Goal: Use online tool/utility

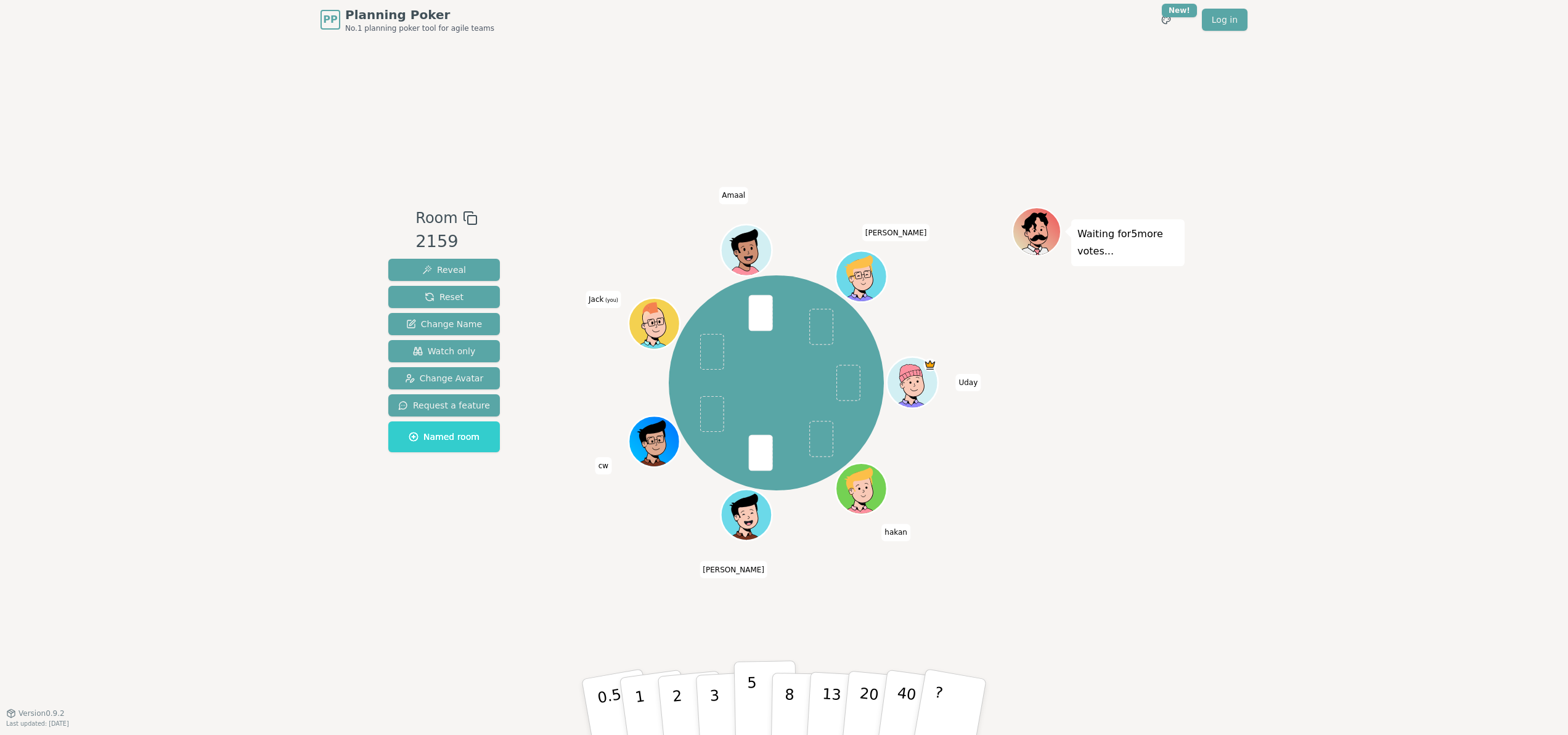
click at [752, 689] on p "5" at bounding box center [752, 708] width 10 height 66
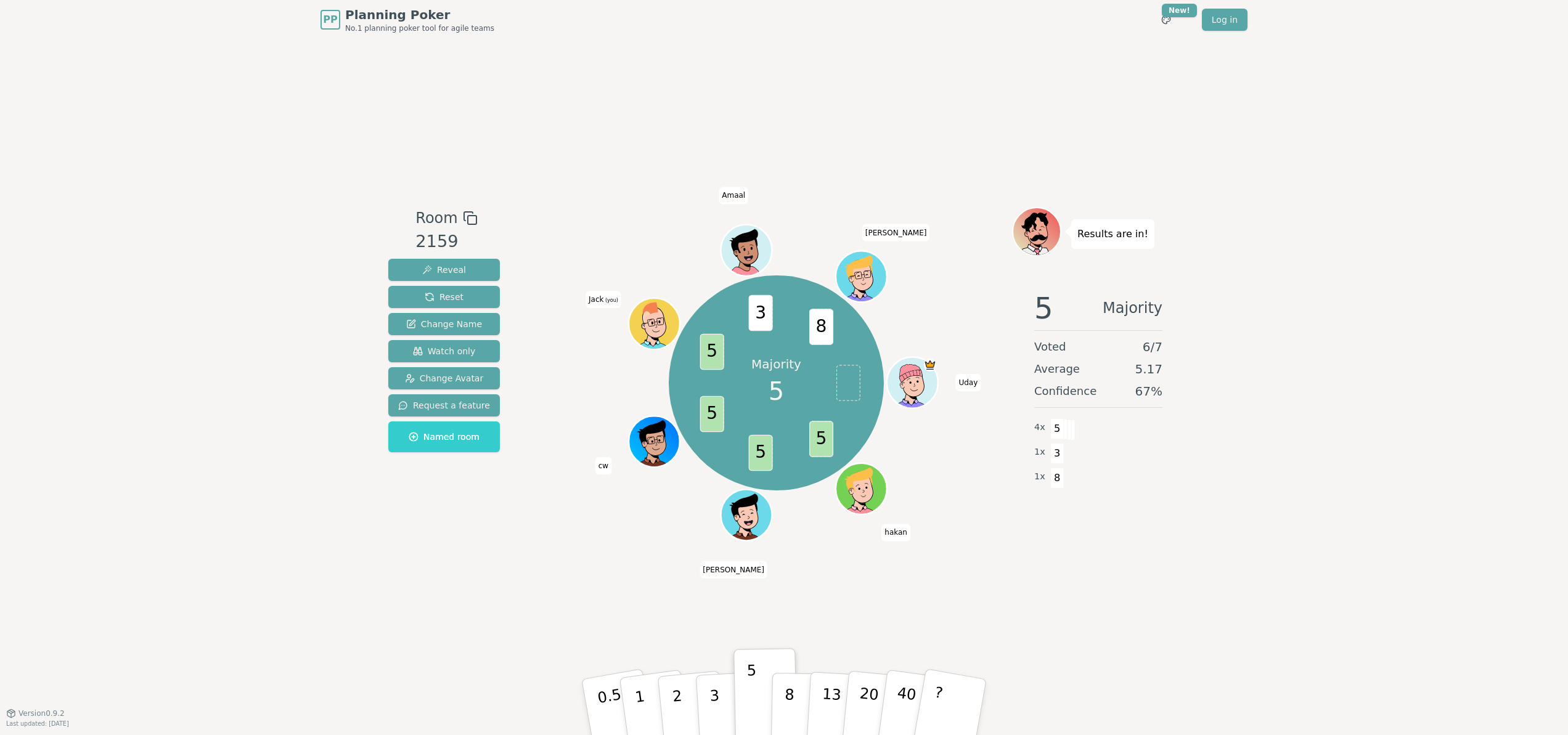
click at [386, 57] on div "PP Planning Poker No.1 planning poker tool for agile teams Toggle theme New! Lo…" at bounding box center [784, 368] width 1568 height 735
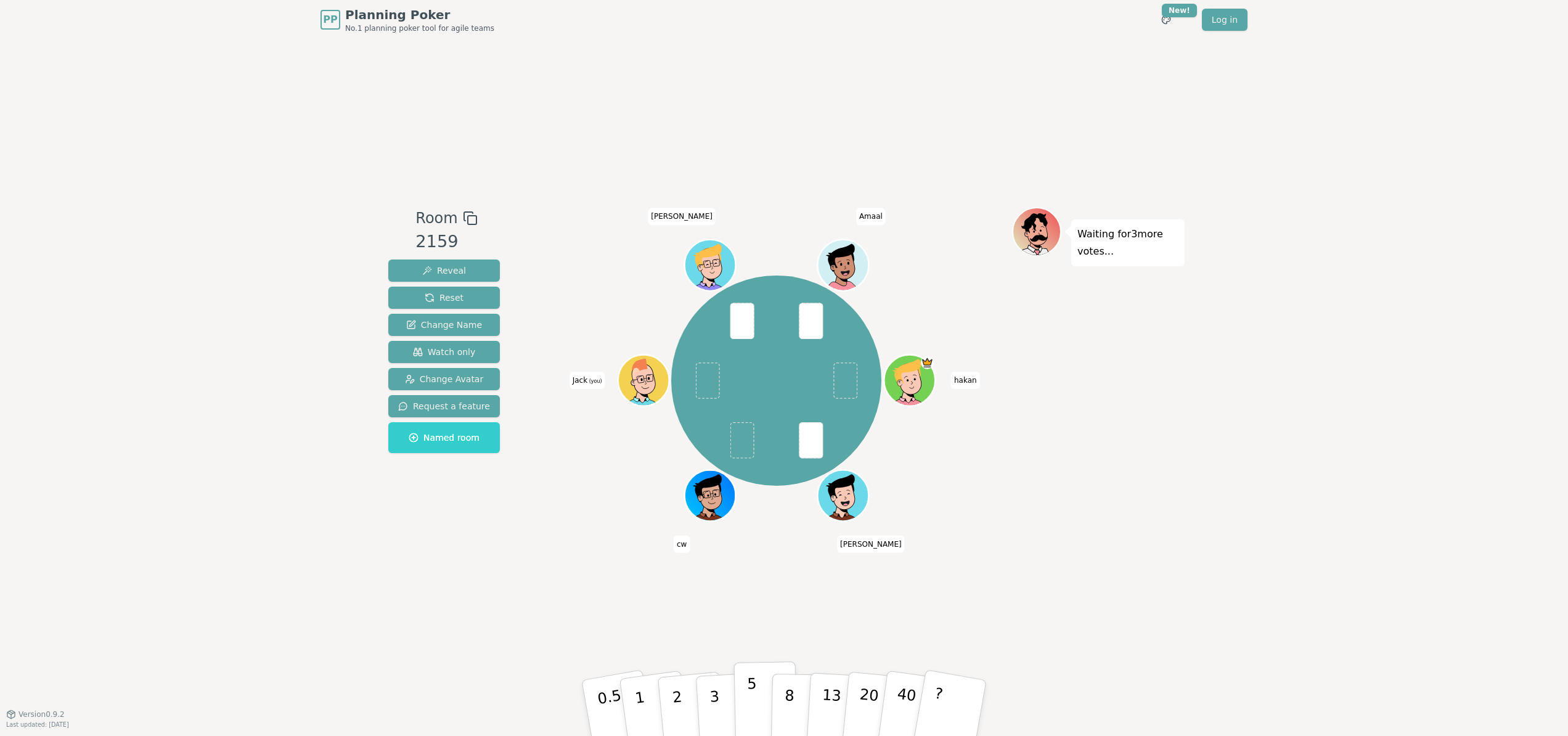
click at [746, 698] on button "5" at bounding box center [766, 708] width 64 height 94
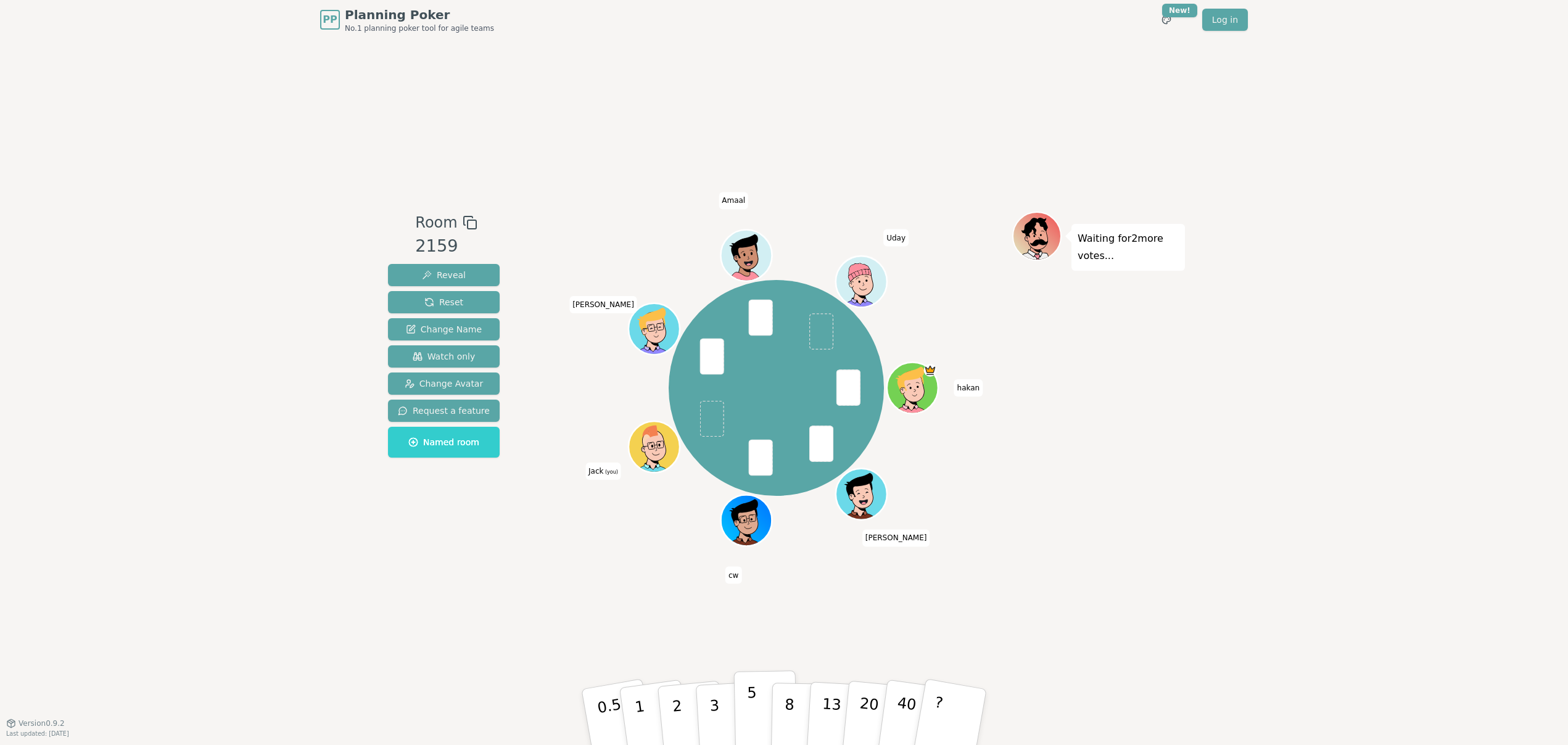
click at [763, 725] on button "5" at bounding box center [765, 717] width 64 height 94
click at [478, 548] on div "Room 2159 Reveal Reset Change Name Watch only Change Avatar Request a feature N…" at bounding box center [443, 381] width 122 height 339
click at [735, 699] on button "5" at bounding box center [765, 717] width 64 height 94
click at [707, 701] on button "3" at bounding box center [728, 717] width 67 height 96
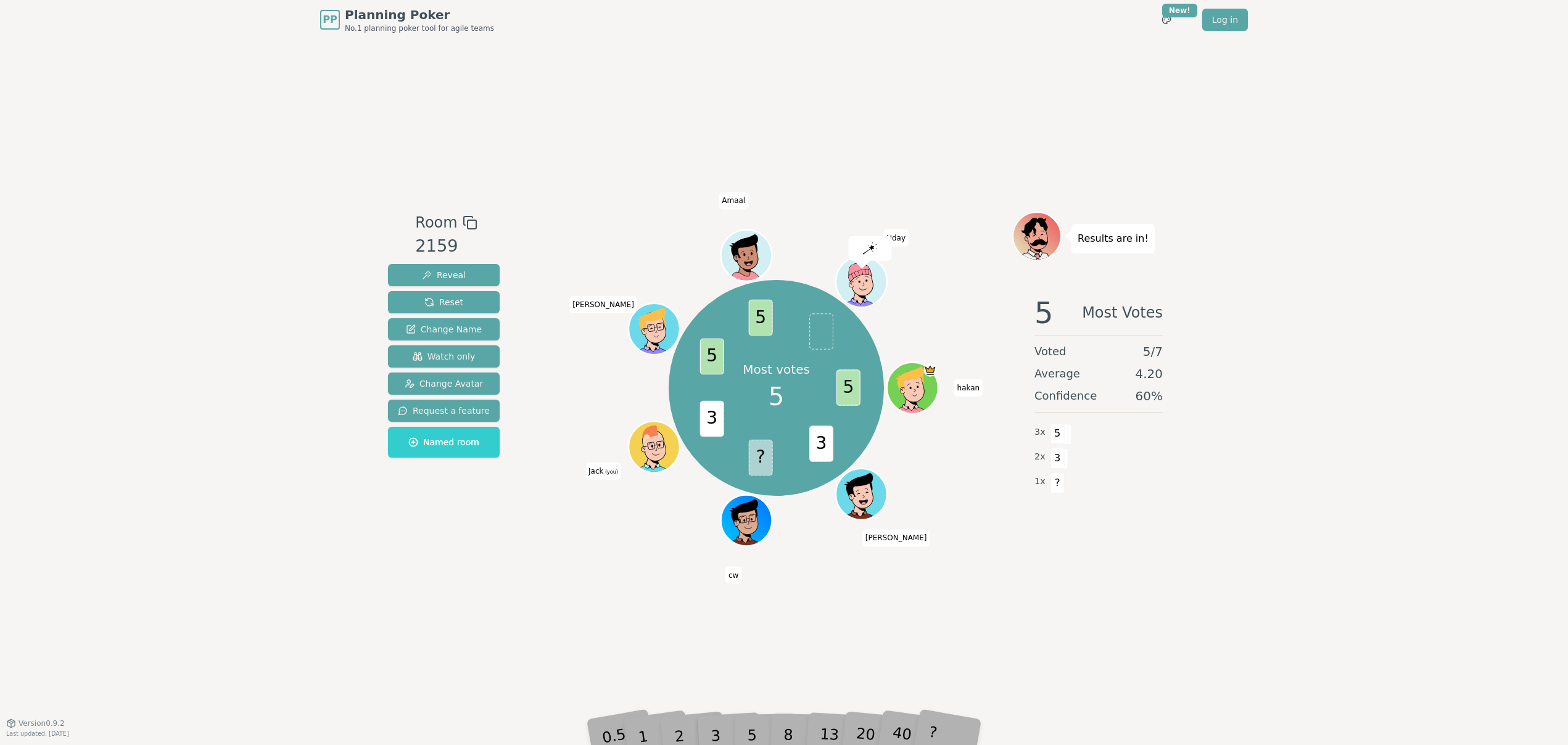
click at [746, 682] on div "Room 2159 Reveal Reset Change Name Watch only Change Avatar Request a feature N…" at bounding box center [784, 381] width 802 height 683
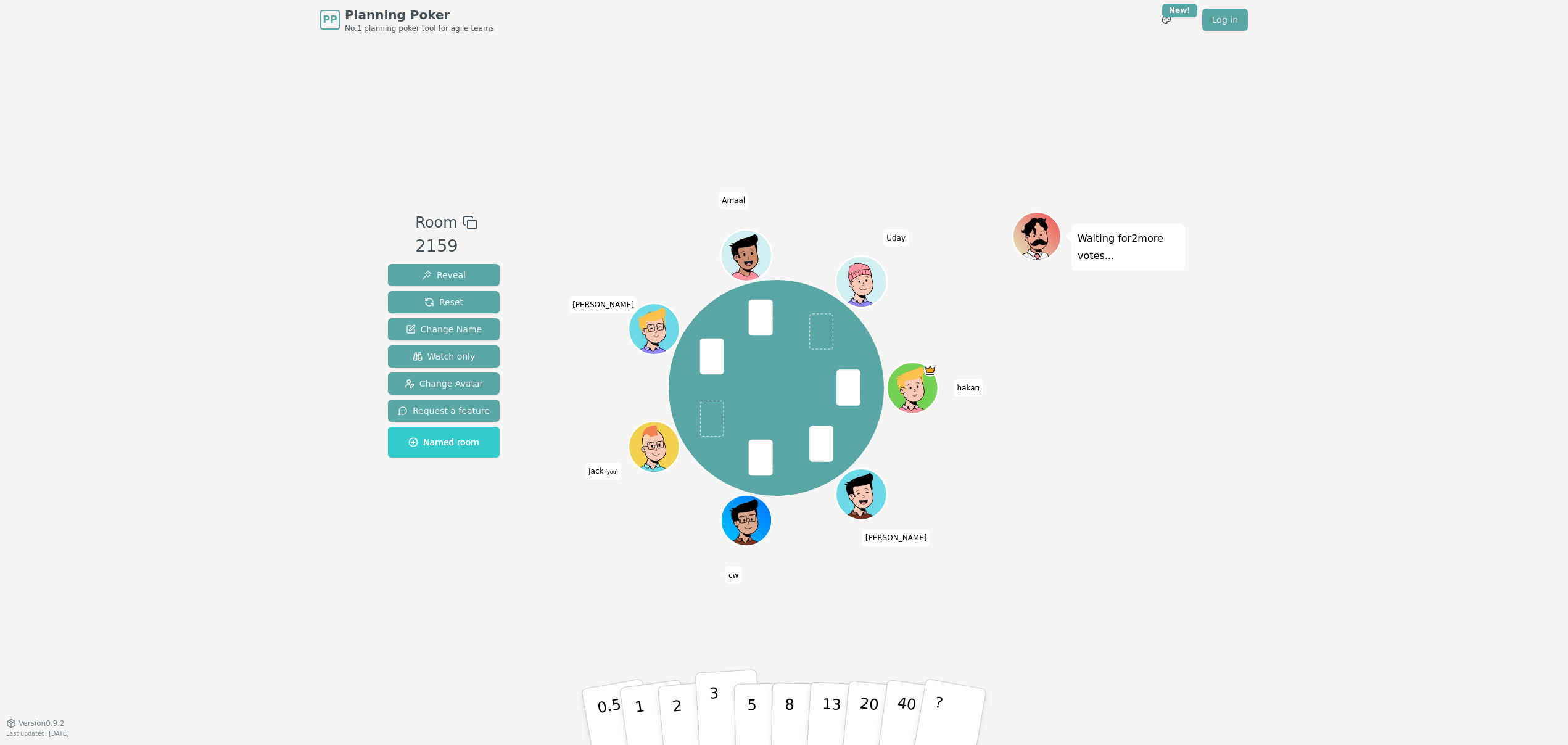
click at [729, 701] on button "3" at bounding box center [728, 717] width 67 height 96
click at [747, 692] on p "5" at bounding box center [752, 717] width 11 height 67
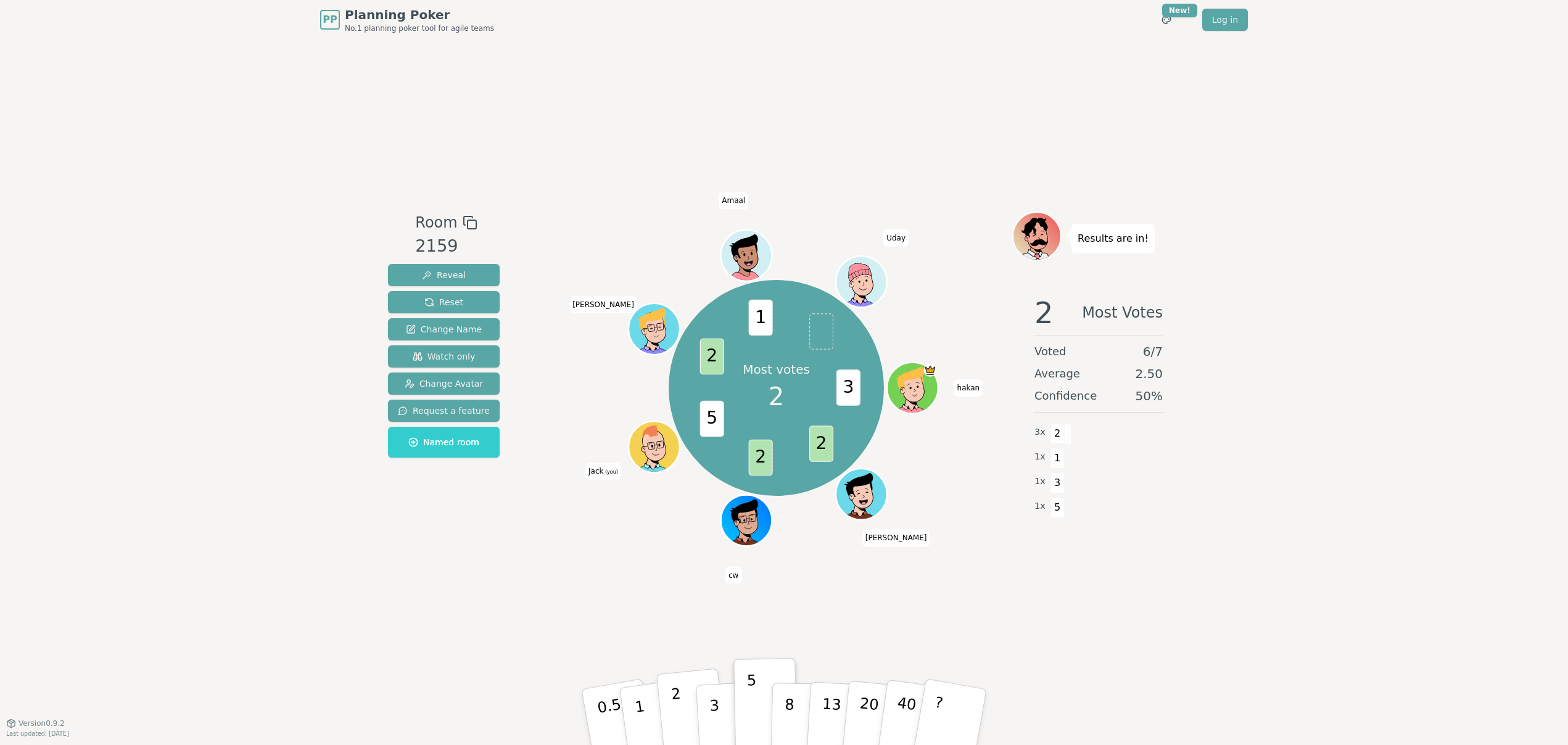
click at [681, 698] on button "2" at bounding box center [691, 718] width 70 height 98
